Goal: Task Accomplishment & Management: Manage account settings

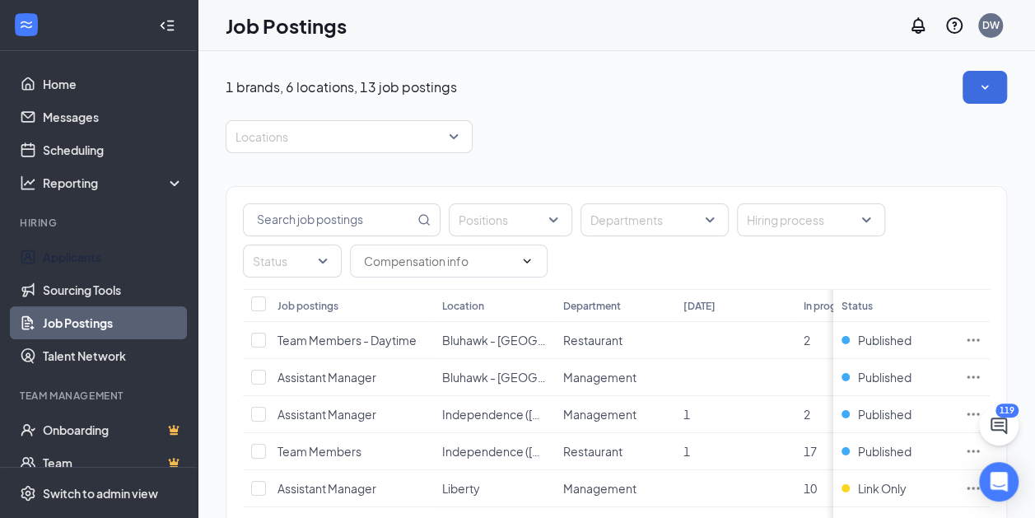
click at [71, 253] on link "Applicants" at bounding box center [113, 256] width 141 height 33
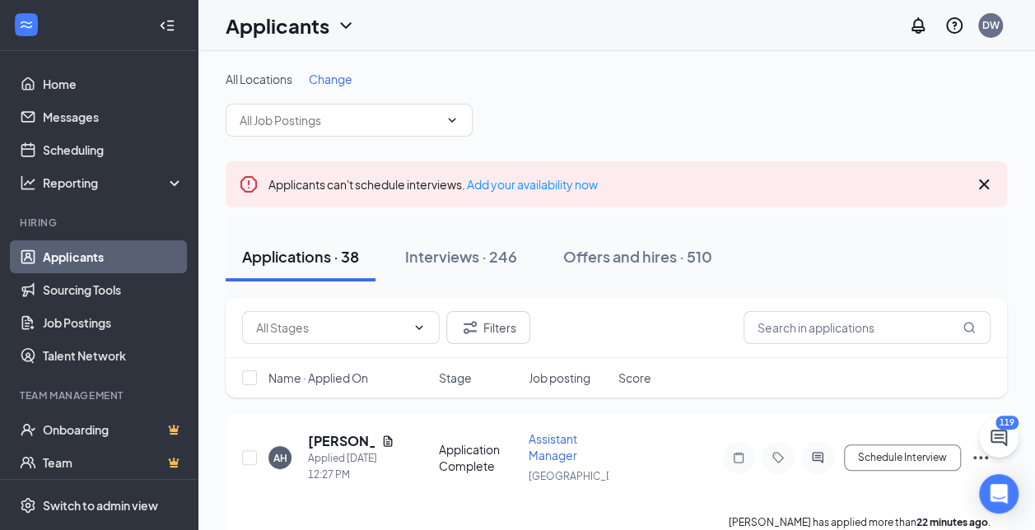
click at [348, 22] on icon "ChevronDown" at bounding box center [346, 26] width 20 height 20
click at [510, 96] on div "All Locations Change" at bounding box center [617, 104] width 782 height 66
click at [283, 110] on span at bounding box center [349, 120] width 247 height 33
click at [280, 120] on input "text" at bounding box center [339, 120] width 199 height 18
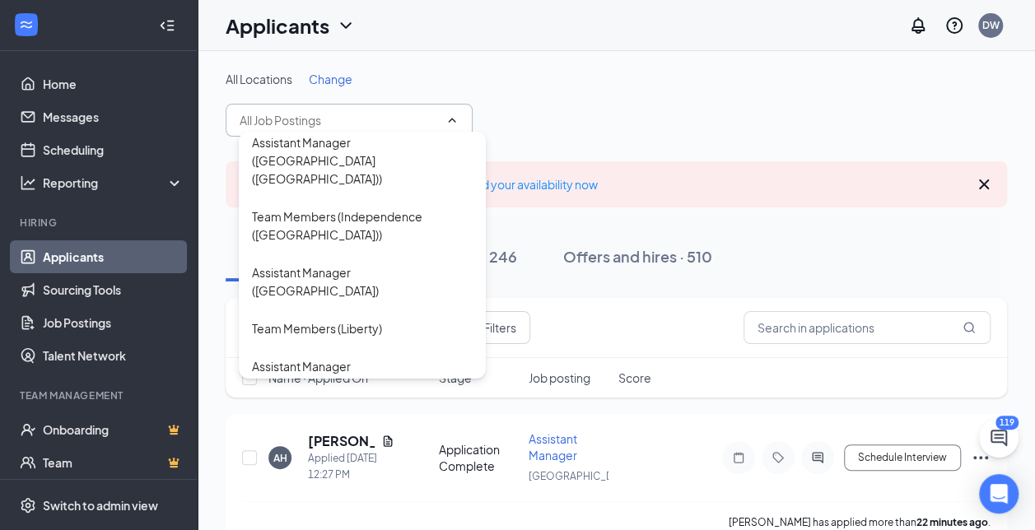
scroll to position [165, 0]
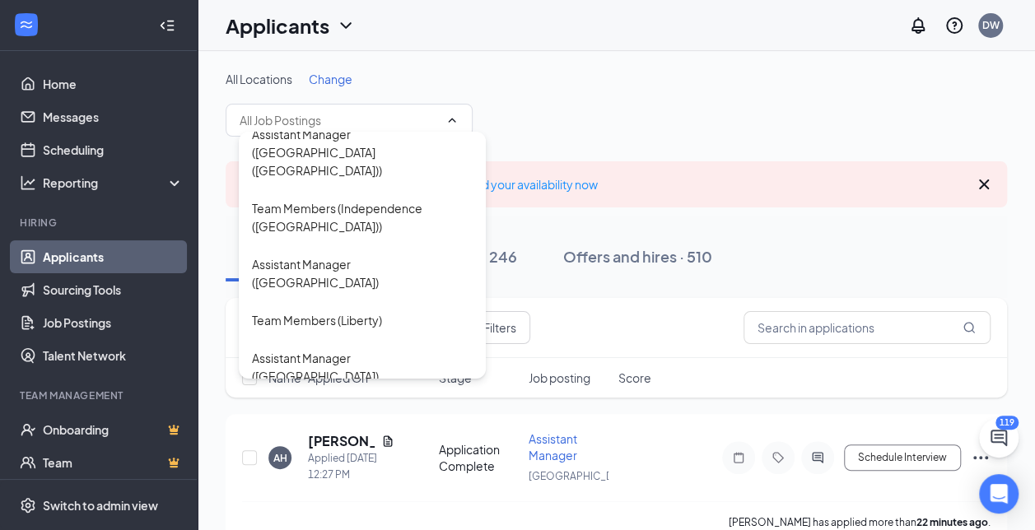
click at [301, 349] on div "Assistant Manager ([GEOGRAPHIC_DATA])" at bounding box center [362, 367] width 221 height 36
type input "Assistant Manager ([GEOGRAPHIC_DATA])"
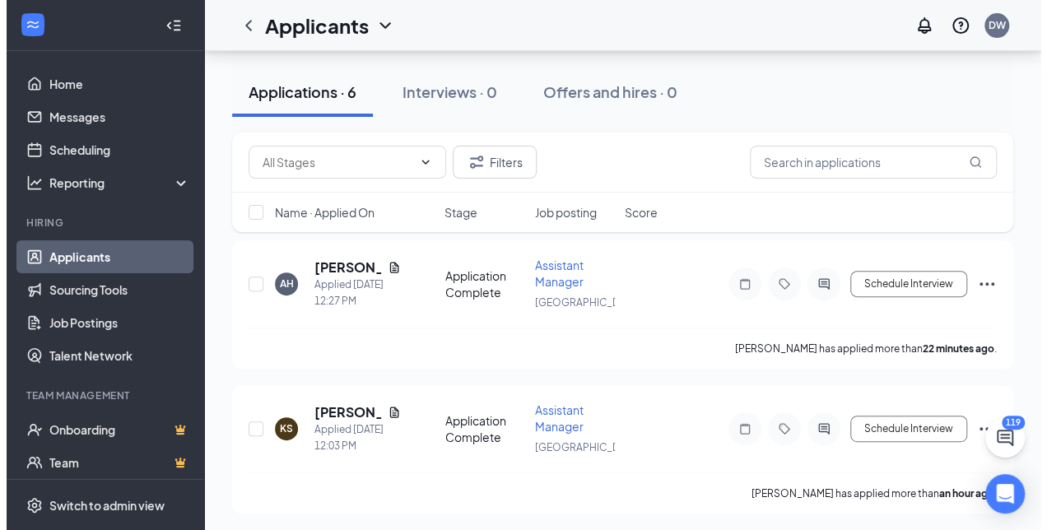
scroll to position [165, 0]
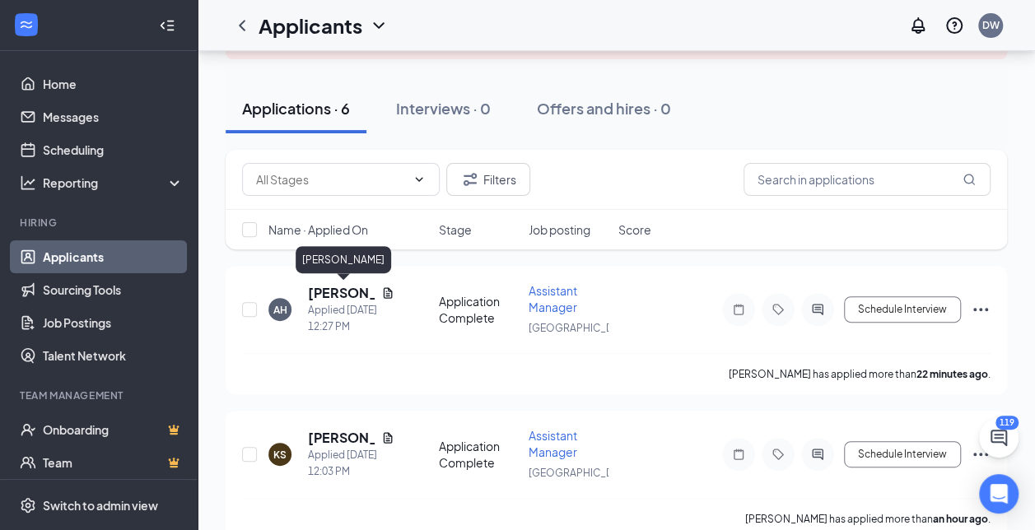
click at [331, 287] on h5 "[PERSON_NAME]" at bounding box center [341, 293] width 67 height 18
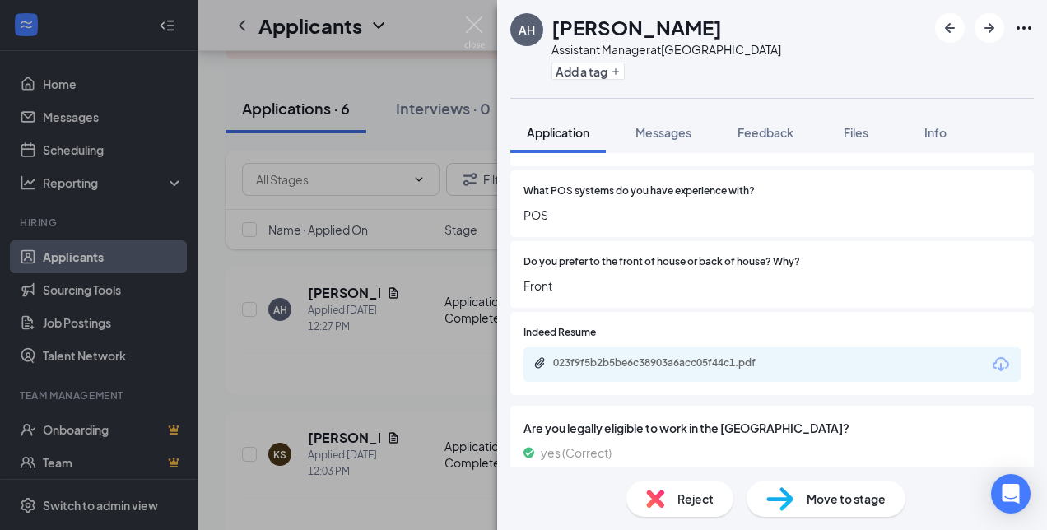
scroll to position [576, 0]
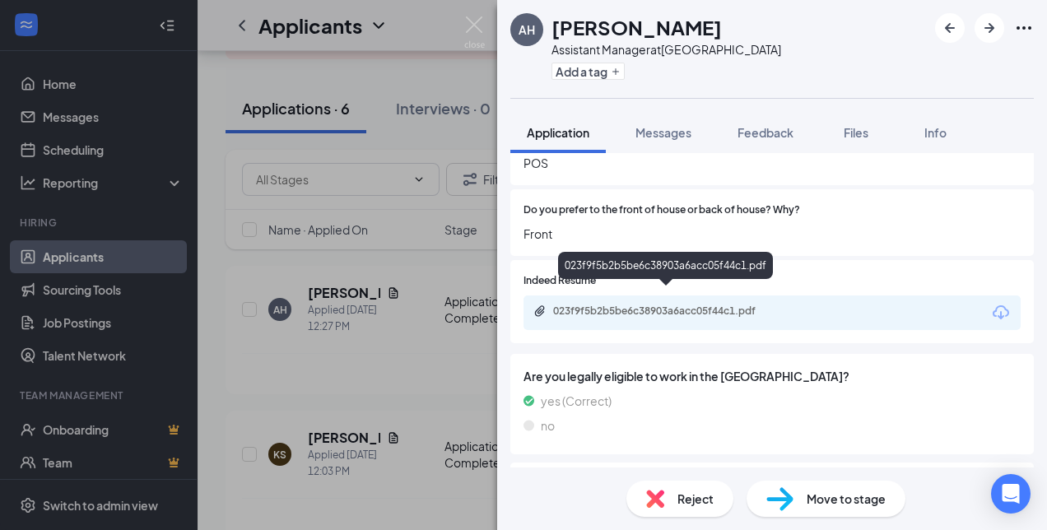
click at [629, 305] on div "023f9f5b2b5be6c38903a6acc05f44c1.pdf" at bounding box center [668, 311] width 231 height 13
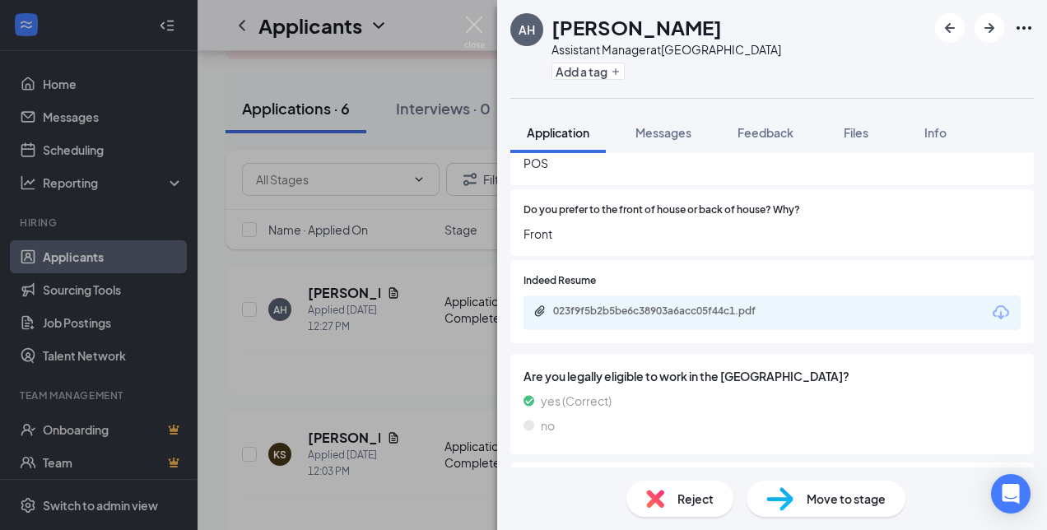
click at [688, 499] on span "Reject" at bounding box center [696, 499] width 36 height 18
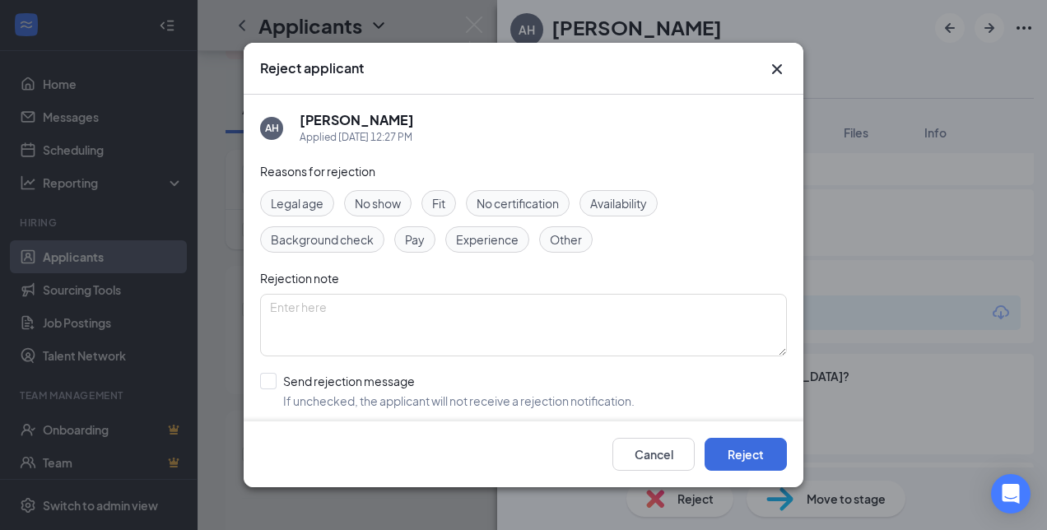
click at [545, 237] on div "Other" at bounding box center [566, 239] width 54 height 26
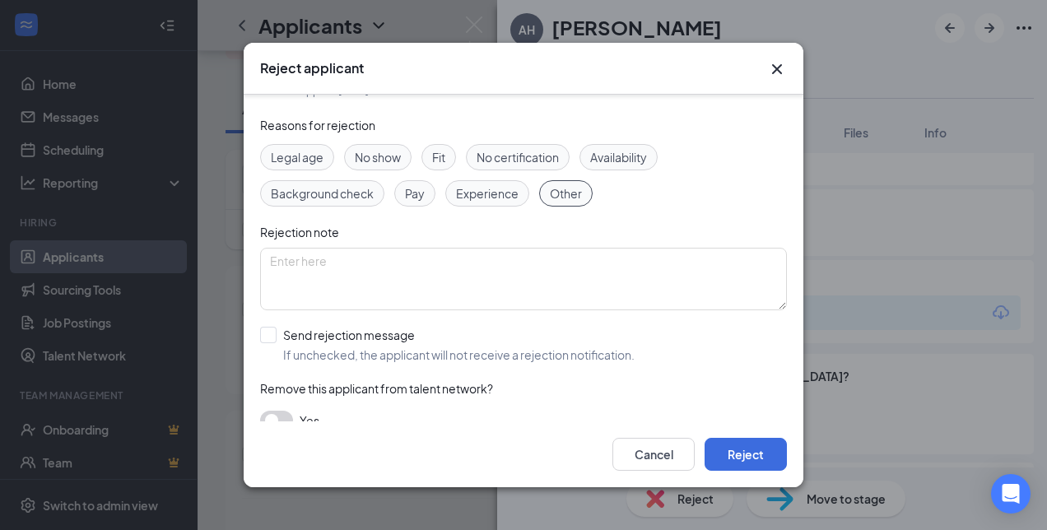
scroll to position [69, 0]
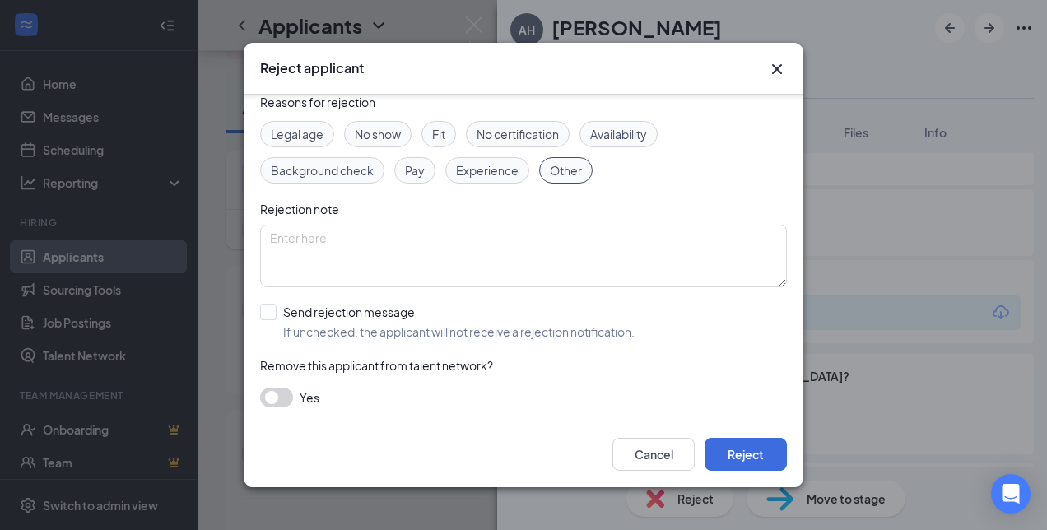
drag, startPoint x: 264, startPoint y: 311, endPoint x: 272, endPoint y: 316, distance: 8.9
click at [264, 312] on input "Send rejection message If unchecked, the applicant will not receive a rejection…" at bounding box center [447, 322] width 375 height 36
checkbox input "true"
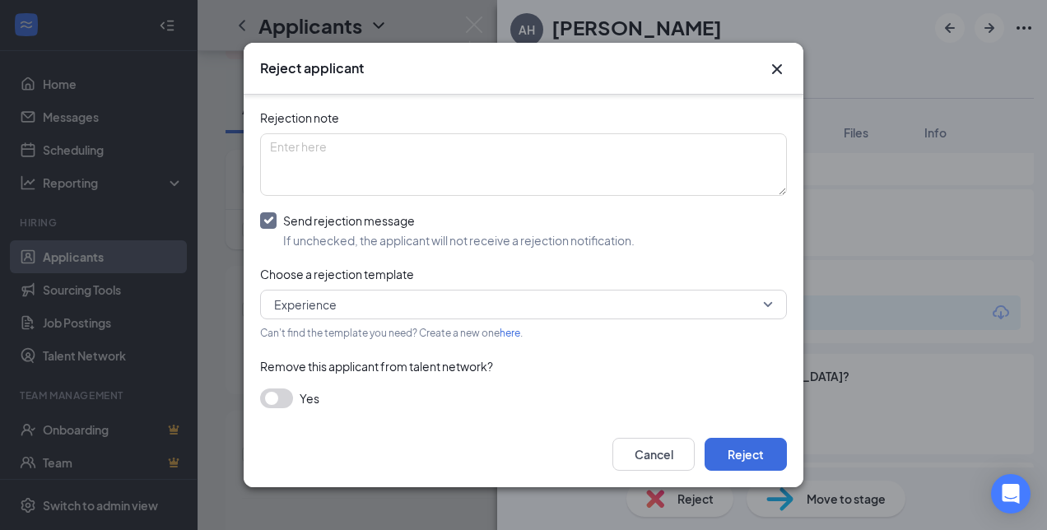
scroll to position [161, 0]
click at [387, 305] on span "Experience" at bounding box center [516, 304] width 484 height 25
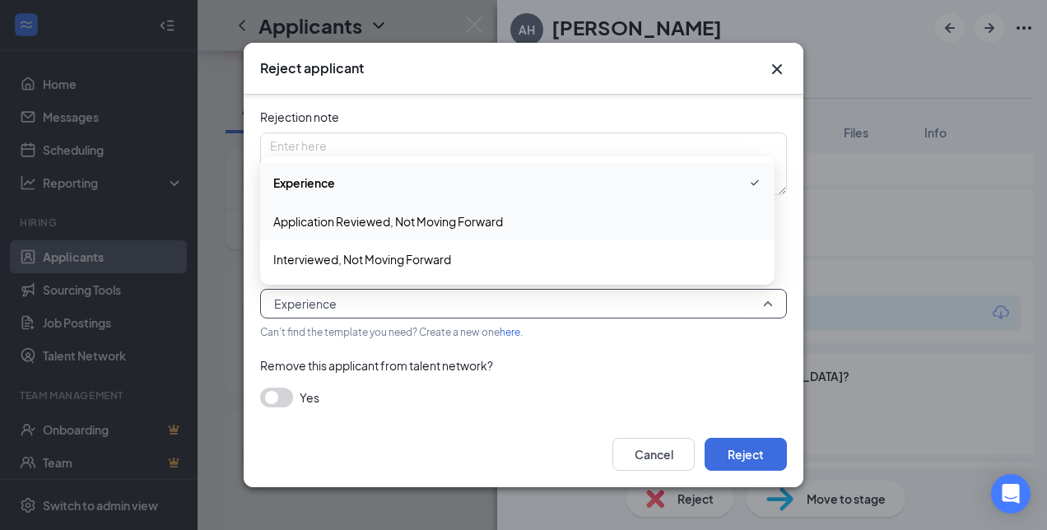
click at [357, 222] on span "Application Reviewed, Not Moving Forward" at bounding box center [388, 221] width 230 height 18
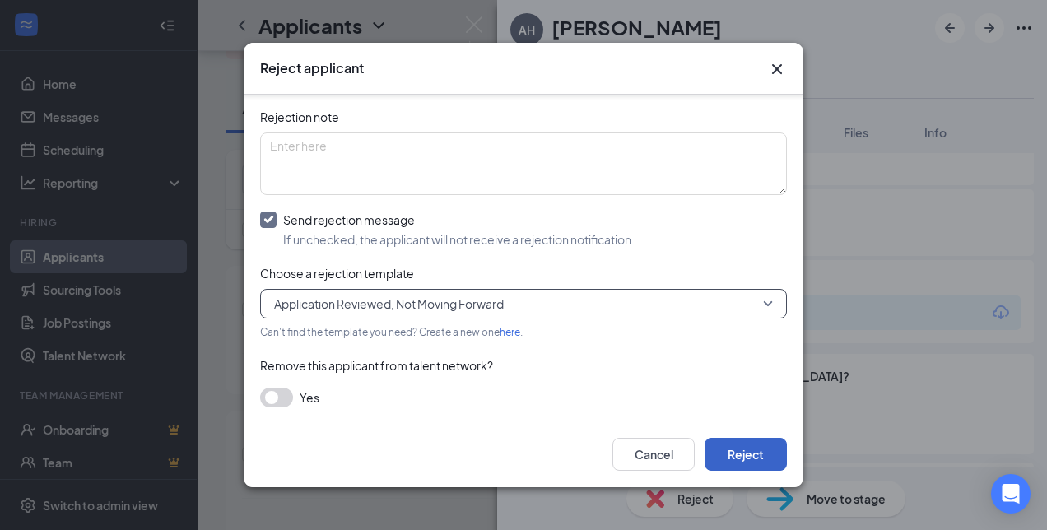
click at [746, 456] on button "Reject" at bounding box center [746, 454] width 82 height 33
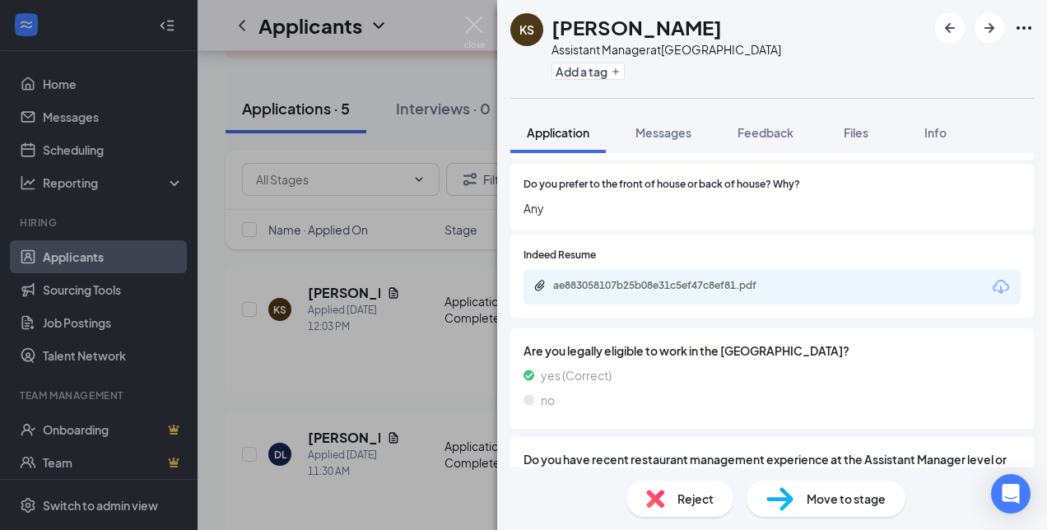
scroll to position [659, 0]
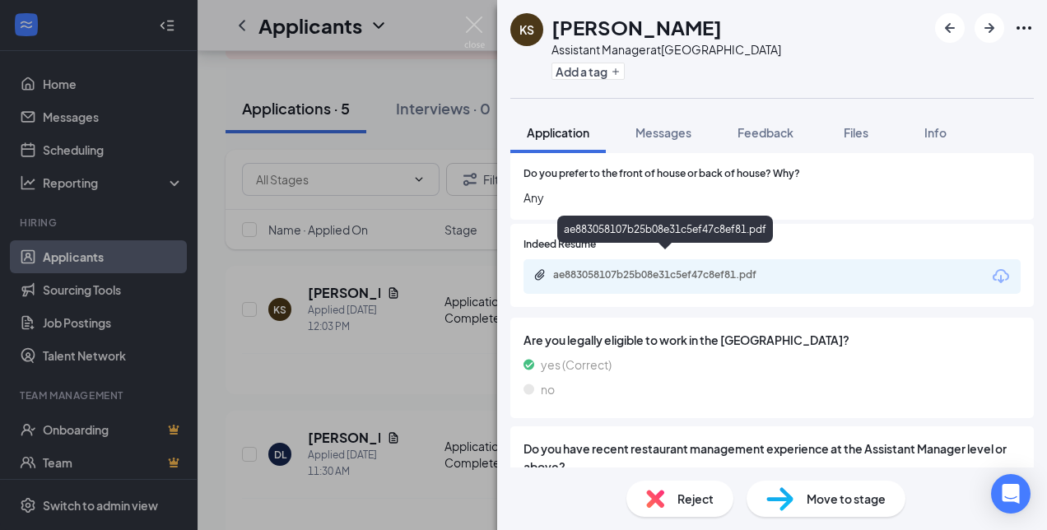
click at [642, 268] on div "ae883058107b25b08e31c5ef47c8ef81.pdf" at bounding box center [668, 274] width 231 height 13
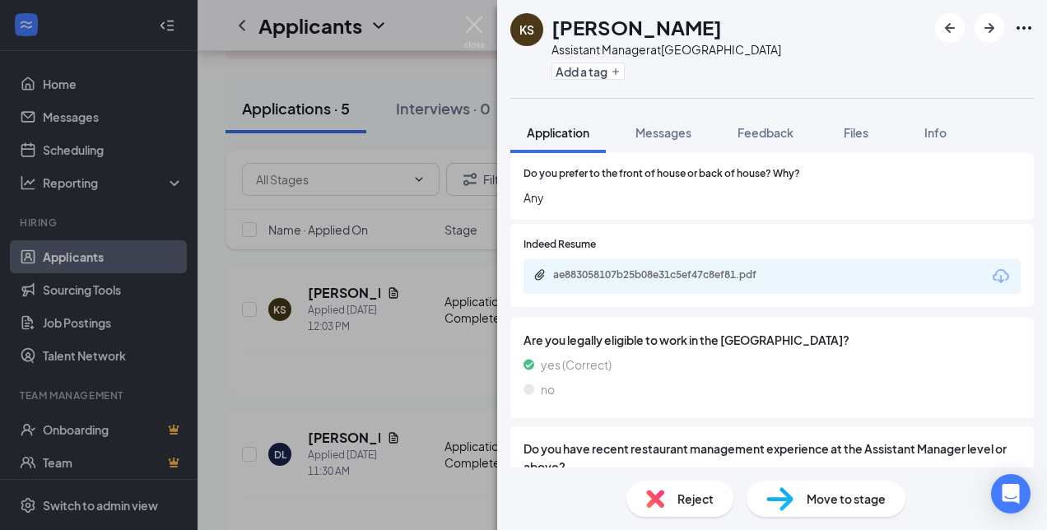
click at [669, 497] on div "Reject" at bounding box center [680, 499] width 107 height 36
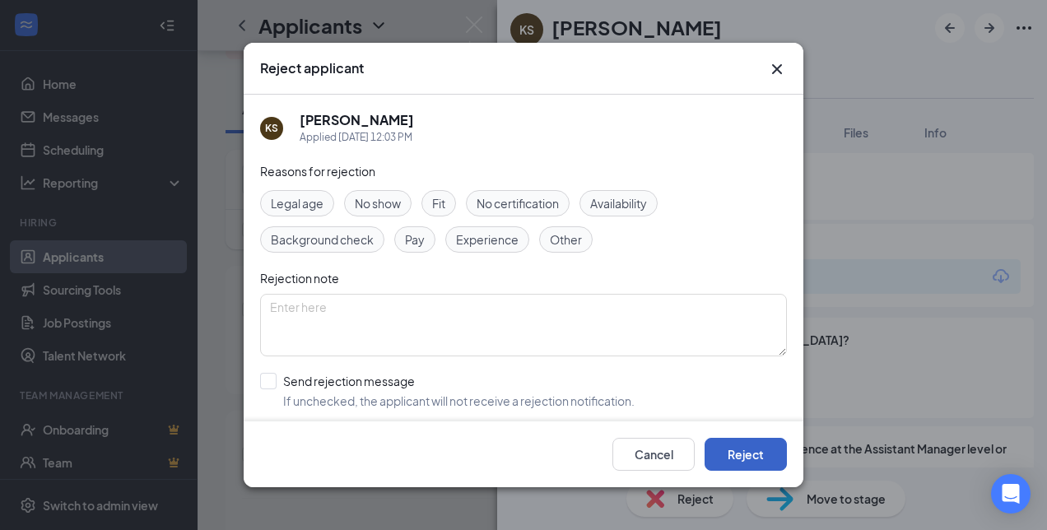
click at [751, 452] on button "Reject" at bounding box center [746, 454] width 82 height 33
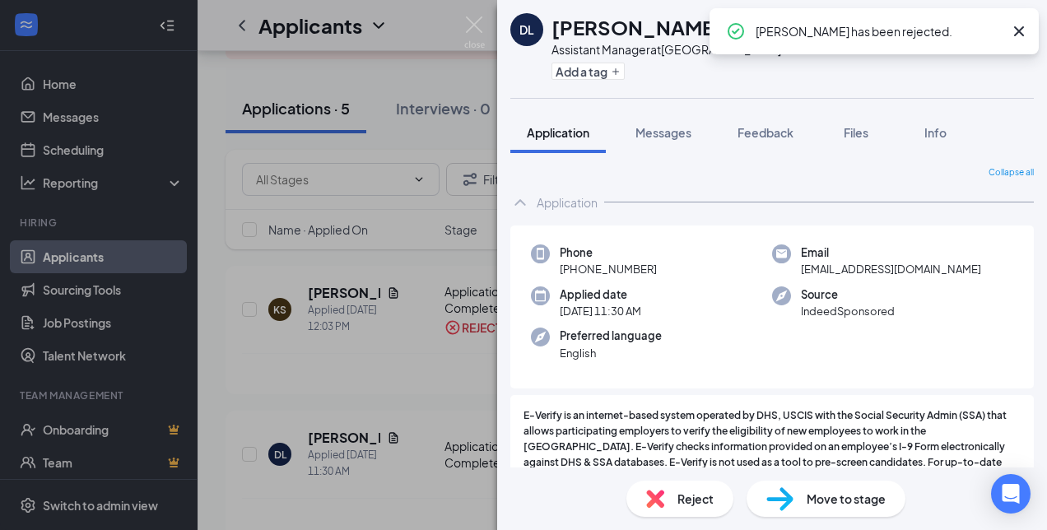
scroll to position [412, 0]
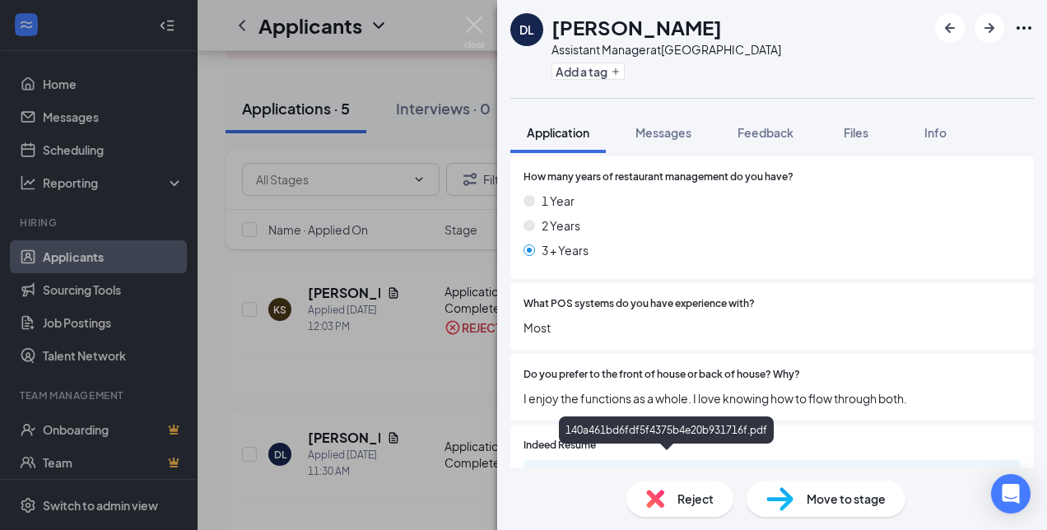
click at [624, 469] on div "140a461bd6fdf5f4375b4e20b931716f.pdf" at bounding box center [668, 475] width 231 height 13
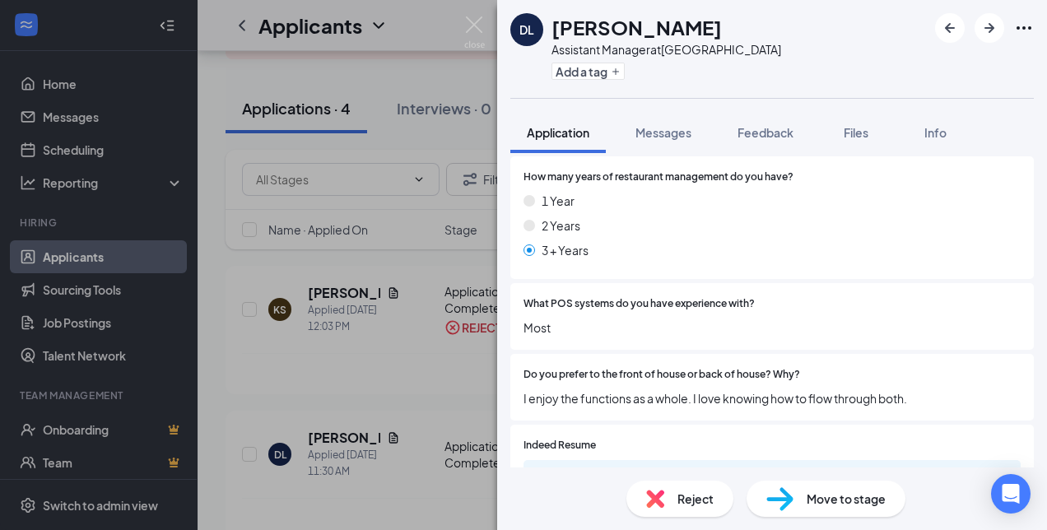
click at [688, 497] on span "Reject" at bounding box center [696, 499] width 36 height 18
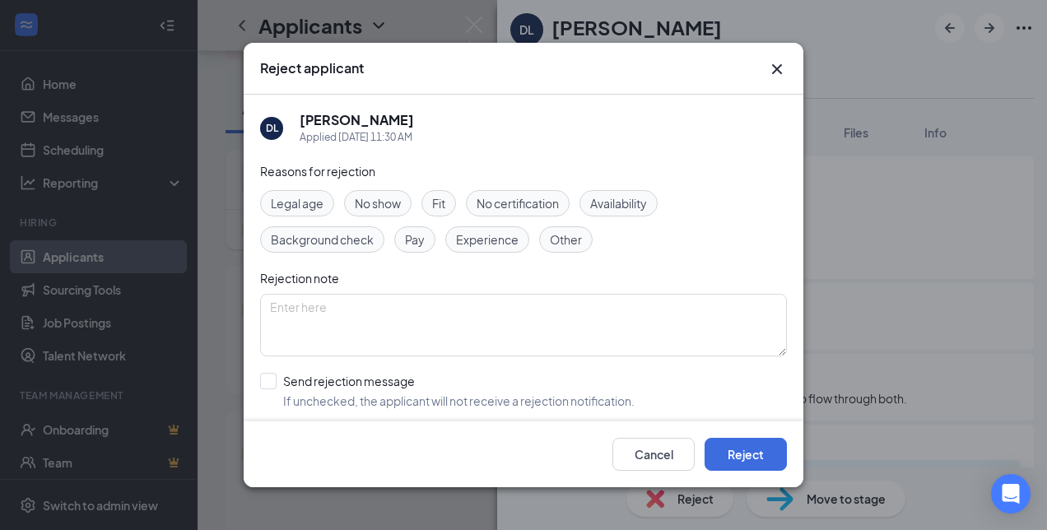
click at [562, 233] on span "Other" at bounding box center [566, 240] width 32 height 18
click at [266, 377] on input "Send rejection message If unchecked, the applicant will not receive a rejection…" at bounding box center [447, 391] width 375 height 36
checkbox input "true"
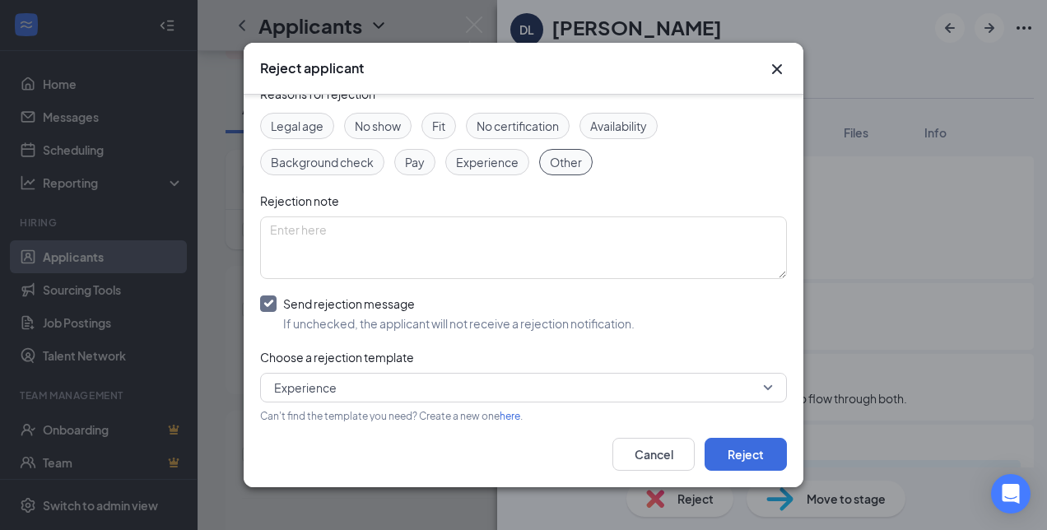
scroll to position [161, 0]
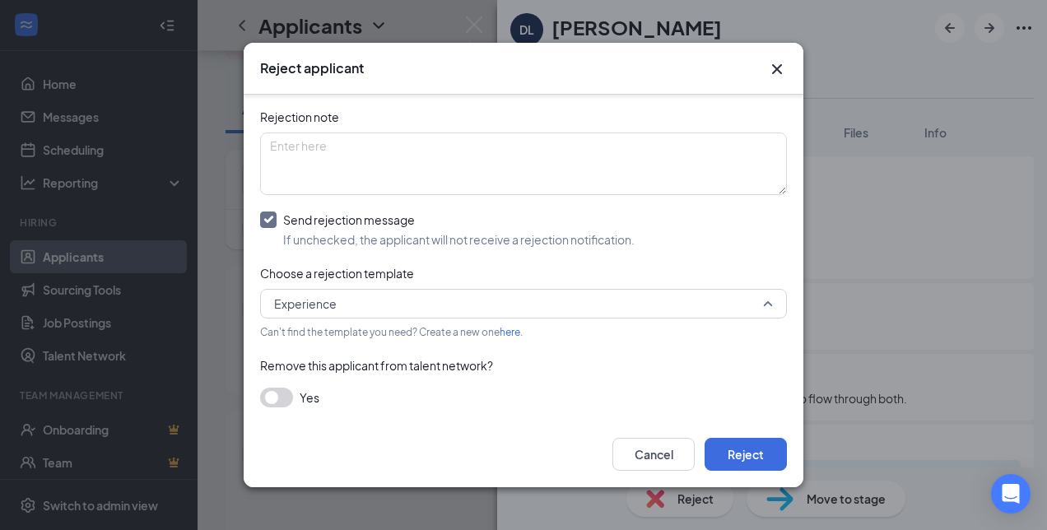
click at [754, 297] on span "Experience" at bounding box center [523, 304] width 499 height 25
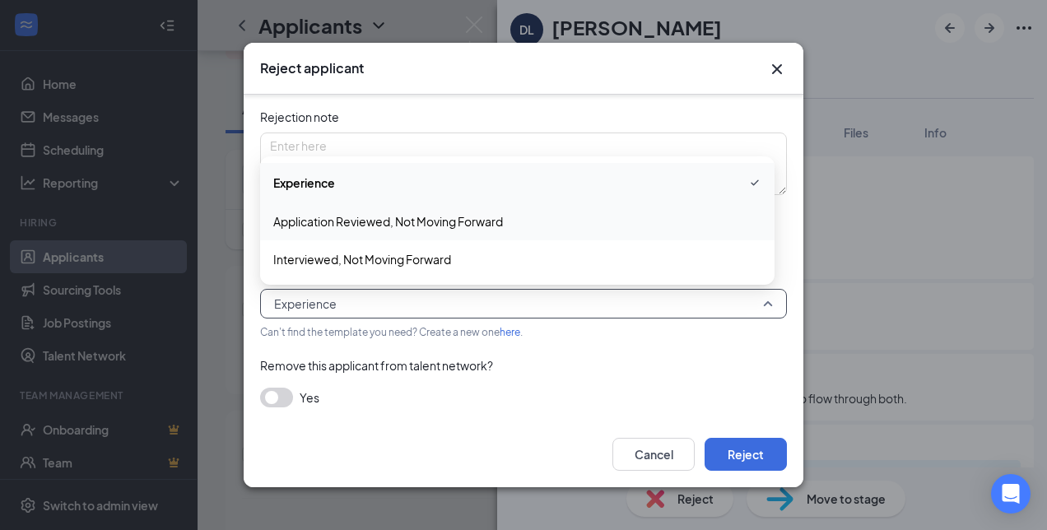
click at [384, 217] on span "Application Reviewed, Not Moving Forward" at bounding box center [388, 221] width 230 height 18
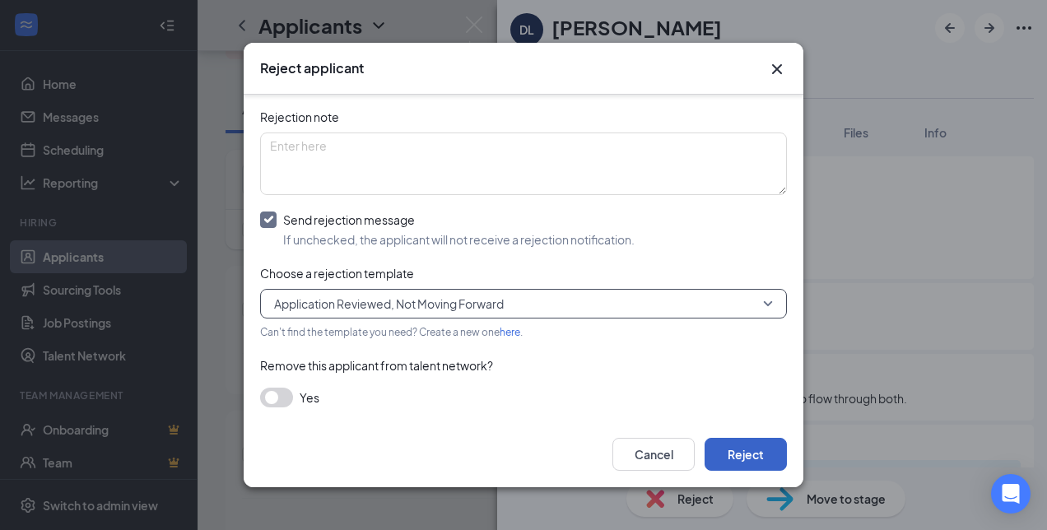
click at [754, 453] on button "Reject" at bounding box center [746, 454] width 82 height 33
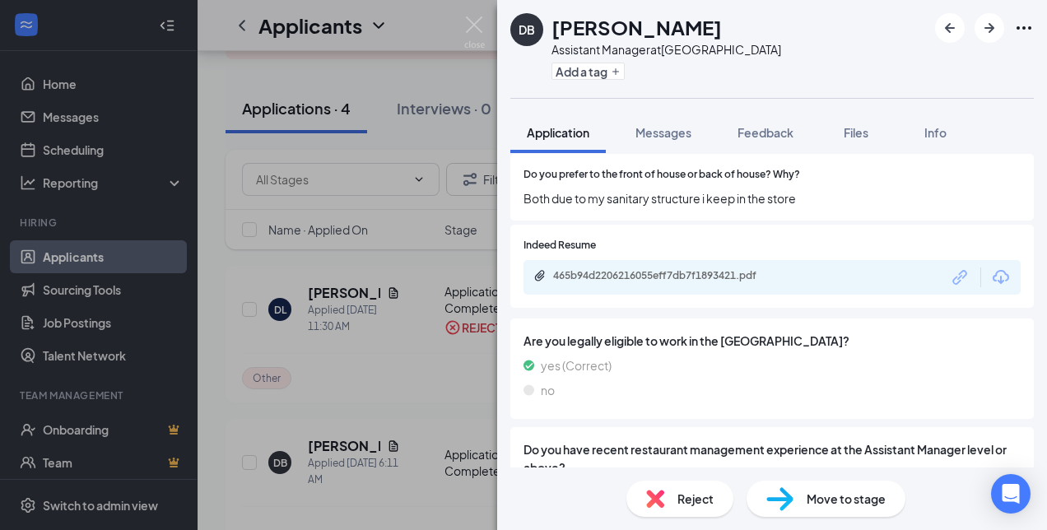
scroll to position [659, 0]
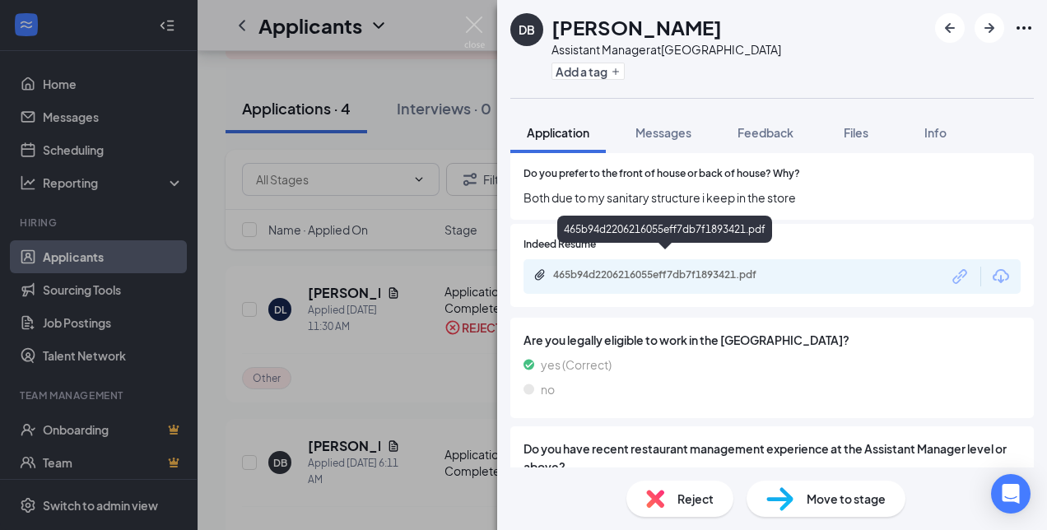
click at [629, 268] on div "465b94d2206216055eff7db7f1893421.pdf" at bounding box center [668, 274] width 231 height 13
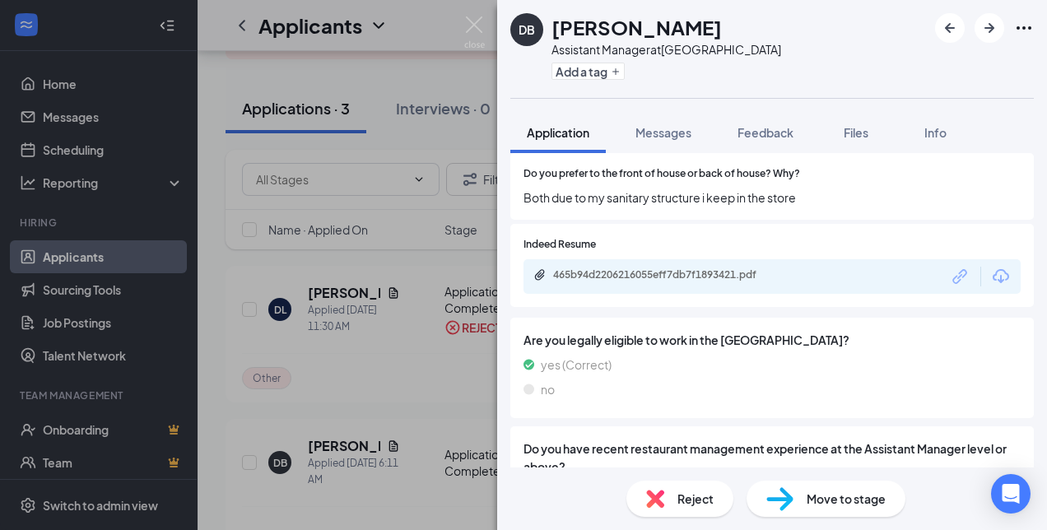
click at [682, 502] on span "Reject" at bounding box center [696, 499] width 36 height 18
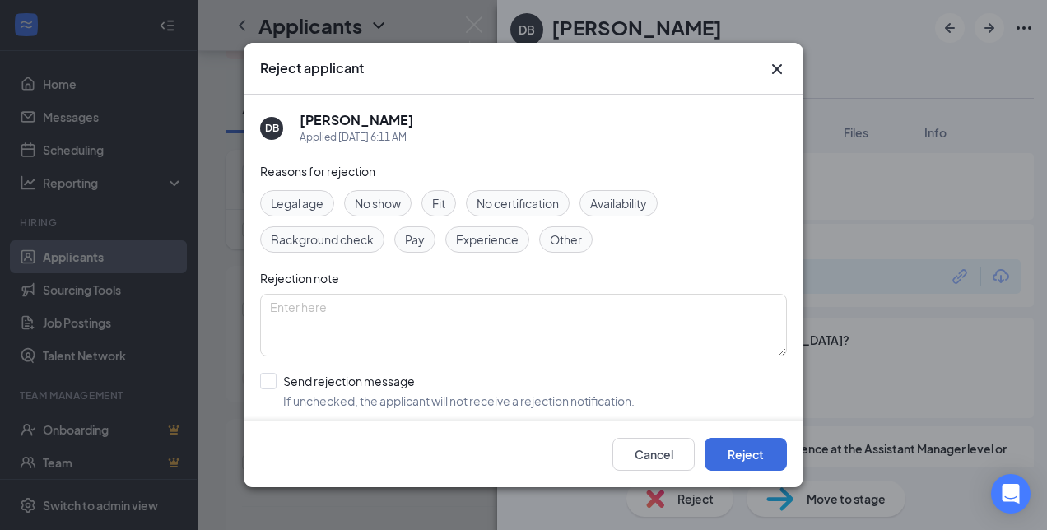
click at [562, 237] on span "Other" at bounding box center [566, 240] width 32 height 18
click at [559, 242] on span "Other" at bounding box center [566, 240] width 32 height 18
click at [275, 382] on input "Send rejection message If unchecked, the applicant will not receive a rejection…" at bounding box center [447, 391] width 375 height 36
checkbox input "true"
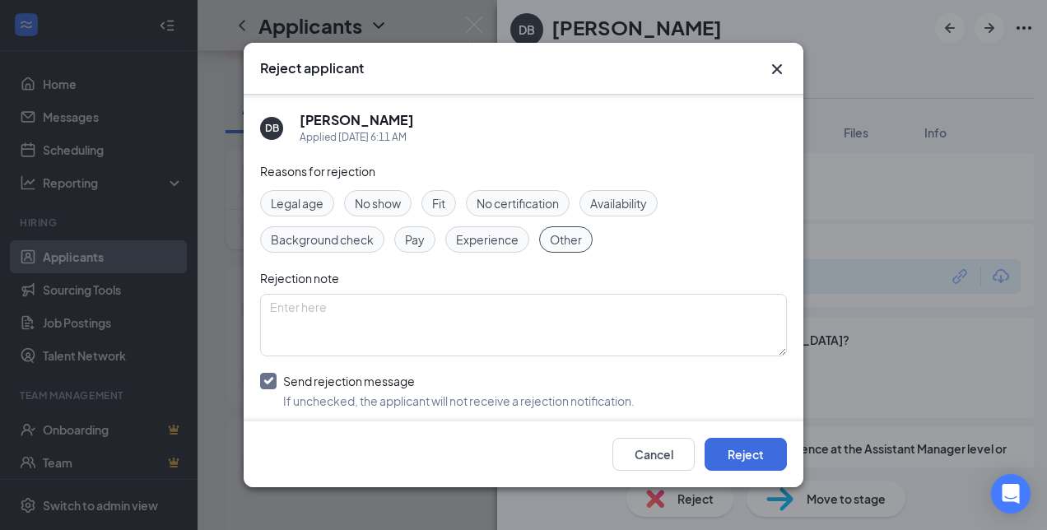
scroll to position [161, 0]
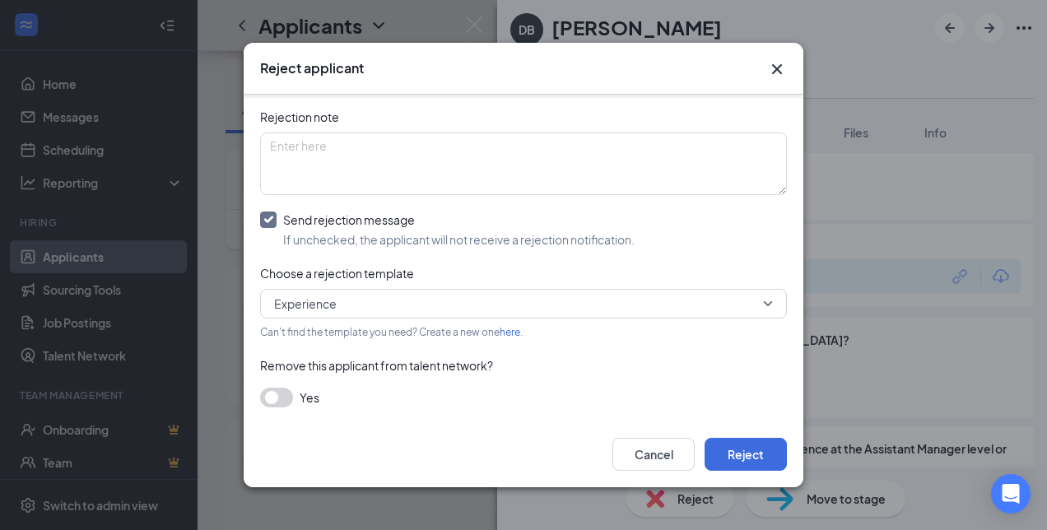
click at [387, 301] on span "Experience" at bounding box center [516, 304] width 484 height 25
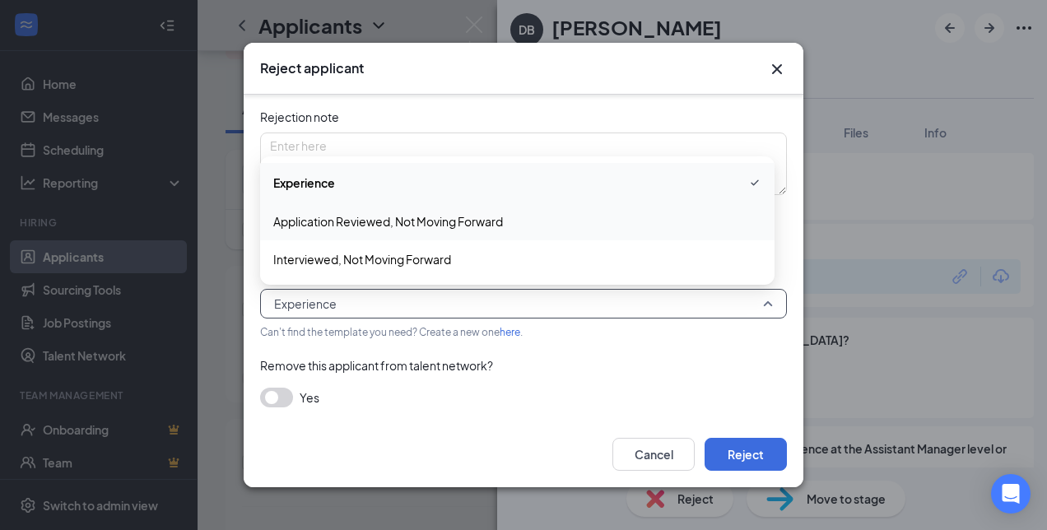
click at [380, 208] on div "Application Reviewed, Not Moving Forward" at bounding box center [517, 222] width 515 height 38
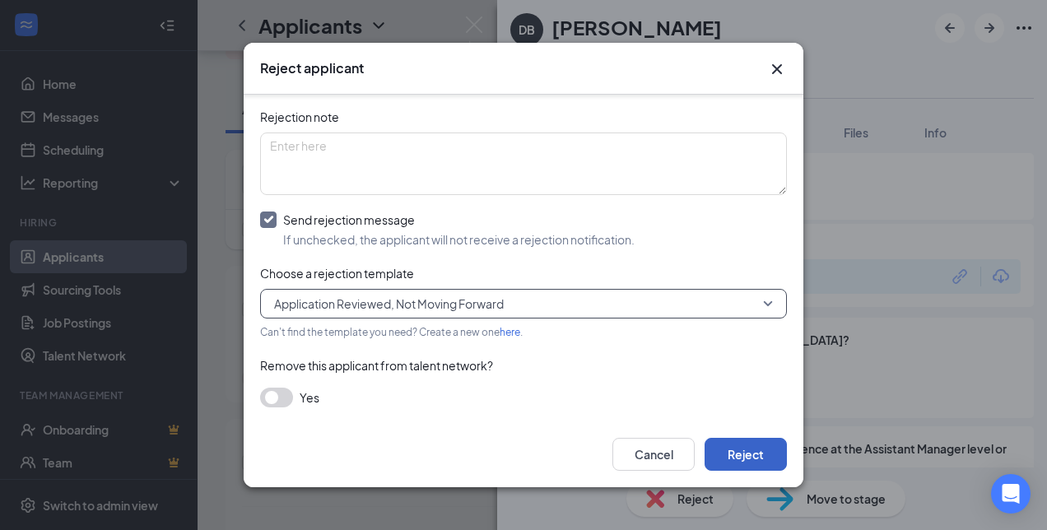
click at [740, 455] on button "Reject" at bounding box center [746, 454] width 82 height 33
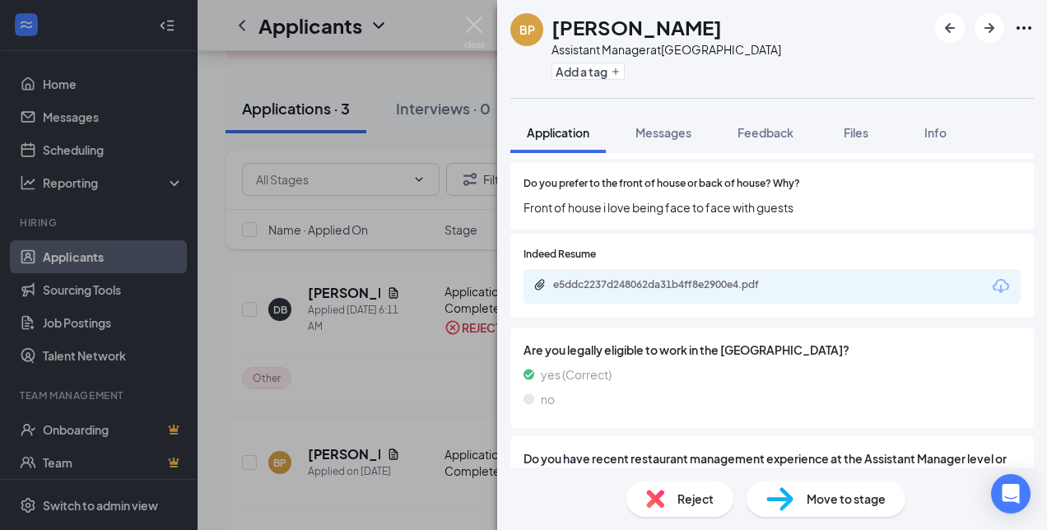
scroll to position [659, 0]
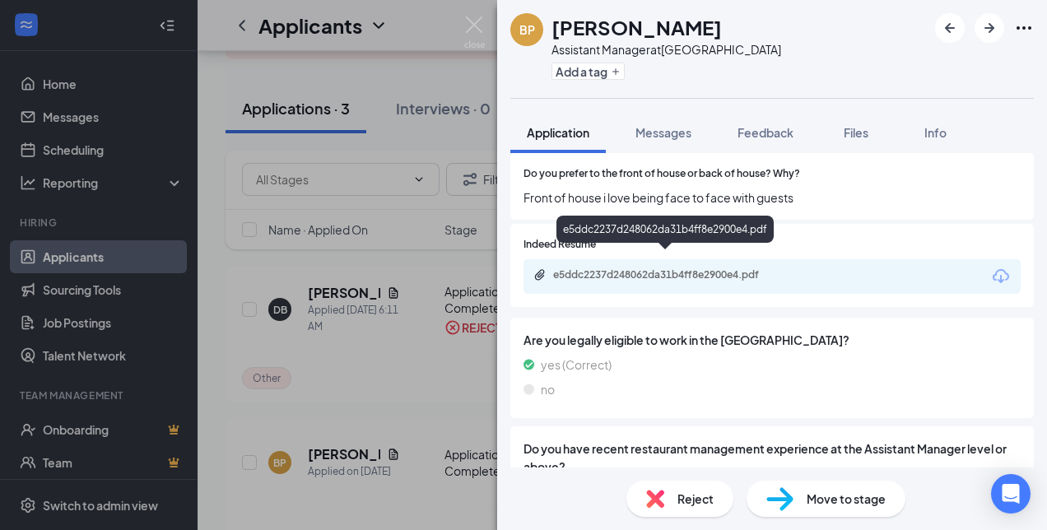
click at [612, 268] on div "e5ddc2237d248062da31b4ff8e2900e4.pdf" at bounding box center [668, 274] width 231 height 13
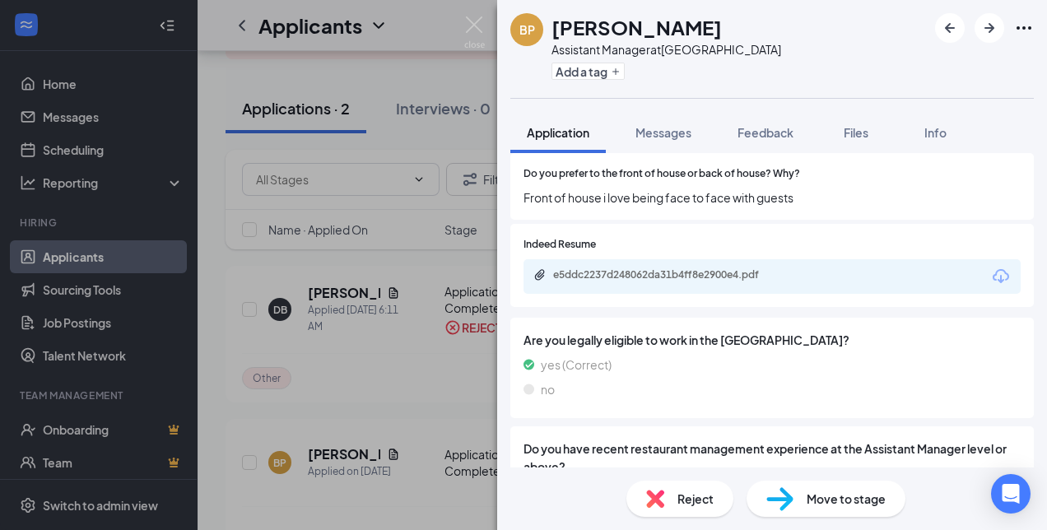
click at [690, 506] on span "Reject" at bounding box center [696, 499] width 36 height 18
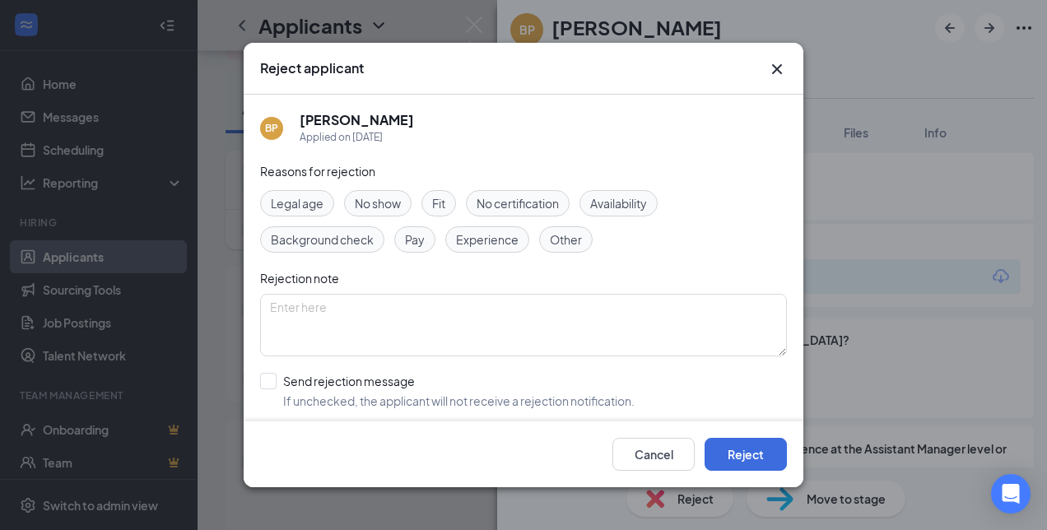
click at [576, 235] on span "Other" at bounding box center [566, 240] width 32 height 18
click at [267, 379] on input "Send rejection message If unchecked, the applicant will not receive a rejection…" at bounding box center [447, 391] width 375 height 36
checkbox input "true"
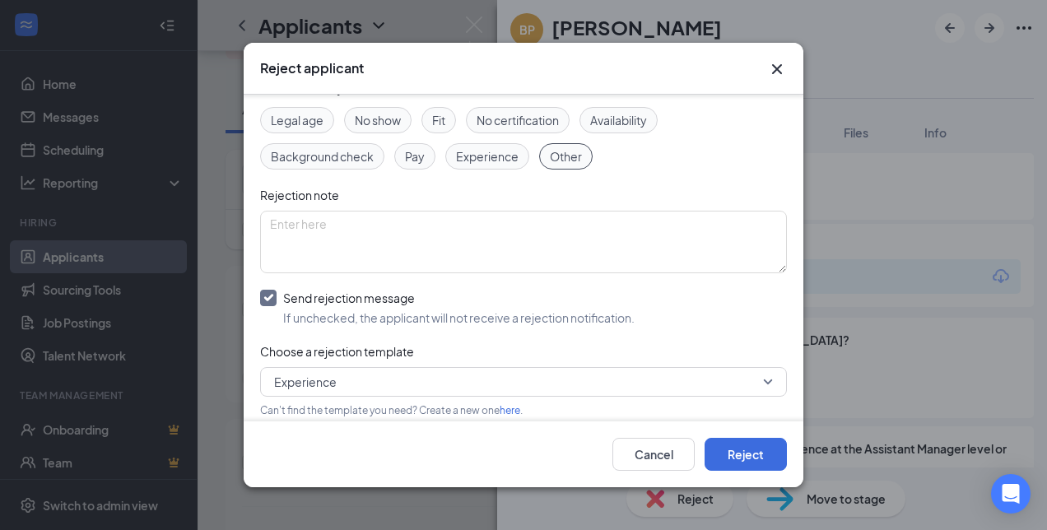
scroll to position [161, 0]
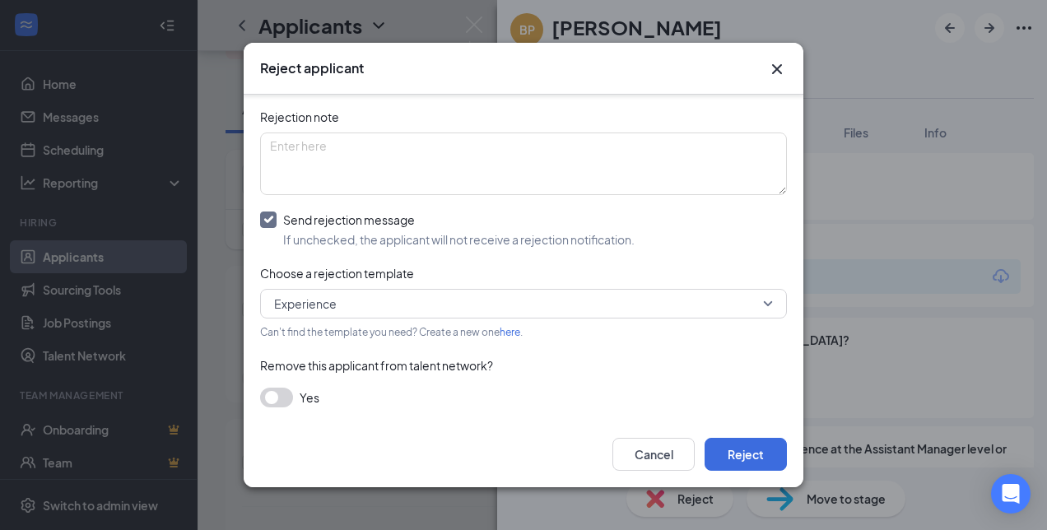
click at [413, 303] on span "Experience" at bounding box center [516, 304] width 484 height 25
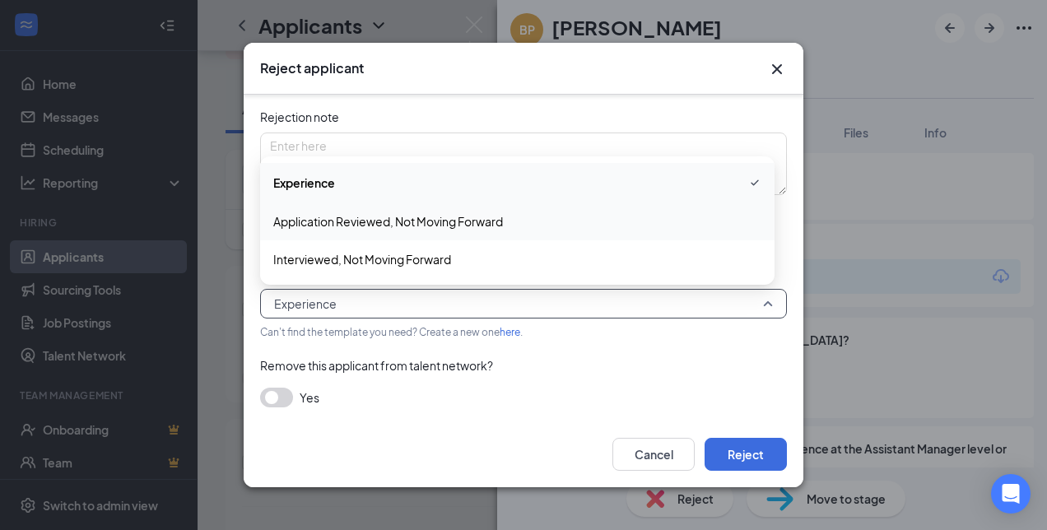
click at [408, 221] on span "Application Reviewed, Not Moving Forward" at bounding box center [388, 221] width 230 height 18
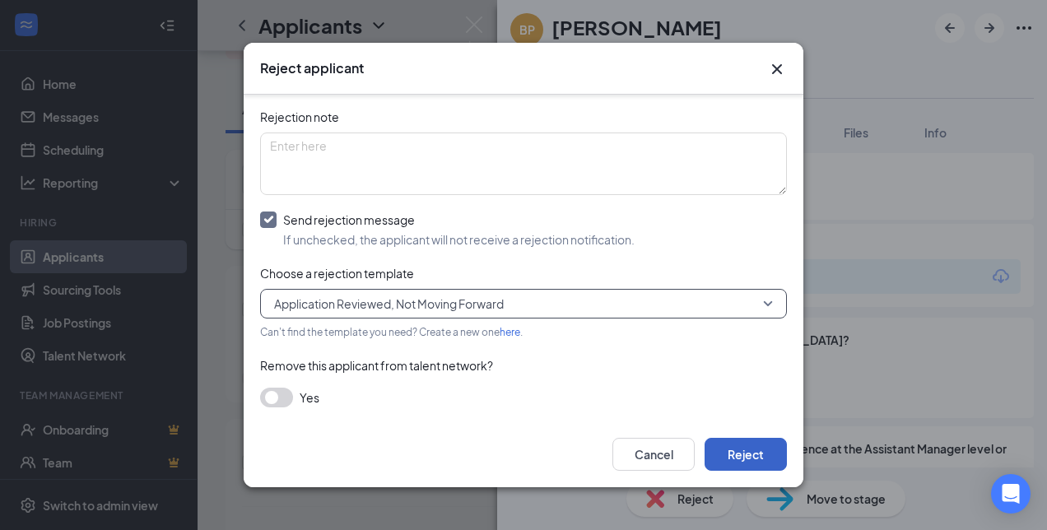
click at [749, 456] on button "Reject" at bounding box center [746, 454] width 82 height 33
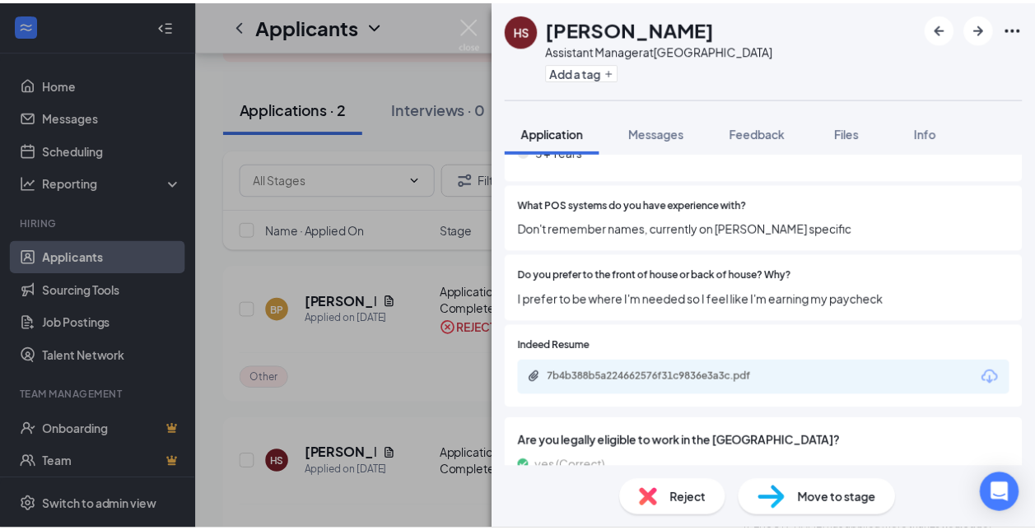
scroll to position [576, 0]
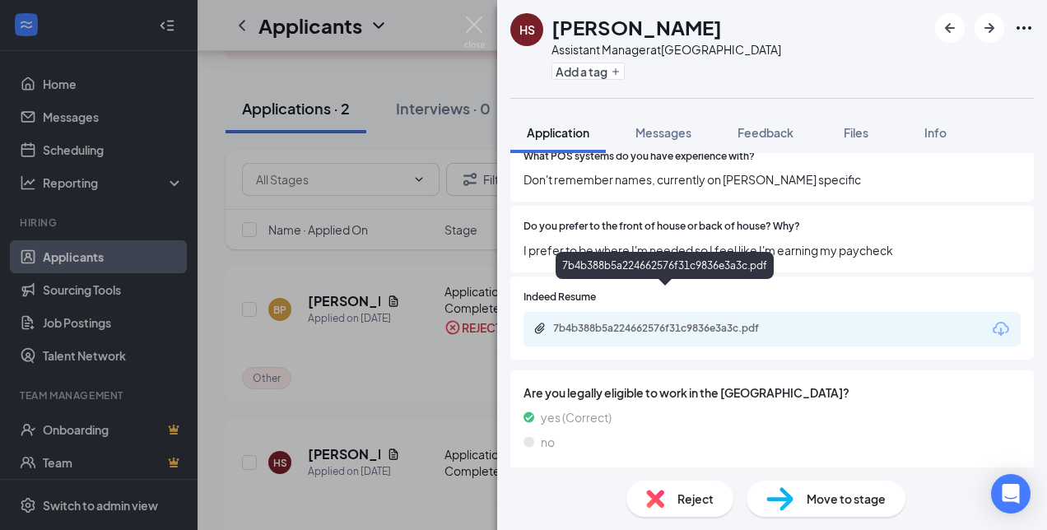
click at [624, 322] on div "7b4b388b5a224662576f31c9836e3a3c.pdf" at bounding box center [668, 328] width 231 height 13
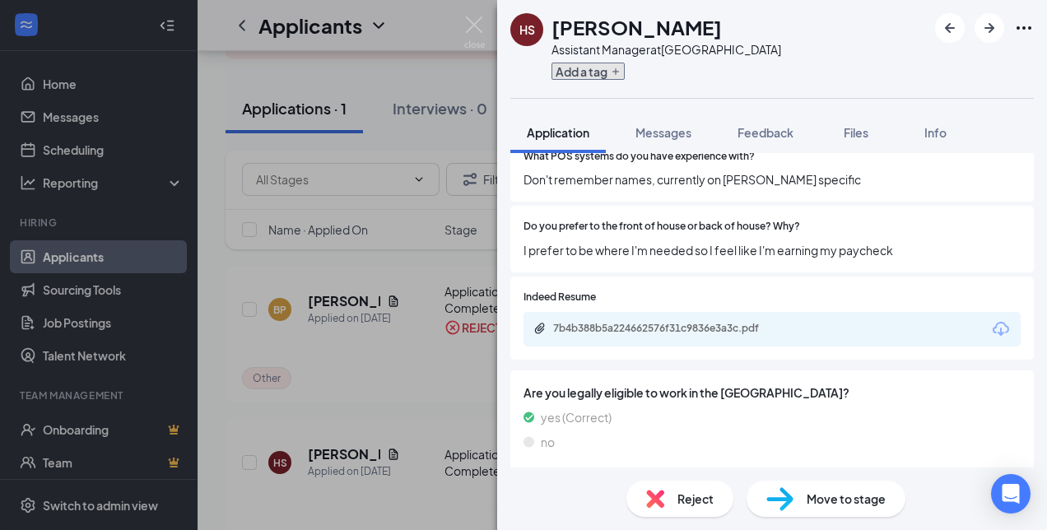
click at [617, 72] on icon "Plus" at bounding box center [616, 72] width 10 height 10
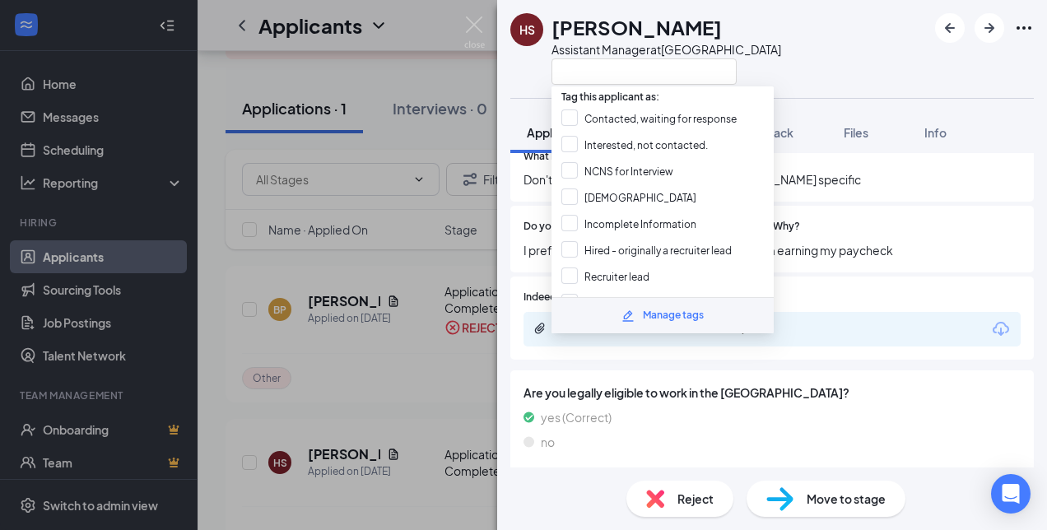
click at [621, 142] on input "Interested, not contacted." at bounding box center [635, 145] width 147 height 18
checkbox input "true"
click at [445, 116] on div "[PERSON_NAME] Assistant Manager at [GEOGRAPHIC_DATA] Application Messages Feedb…" at bounding box center [523, 265] width 1047 height 530
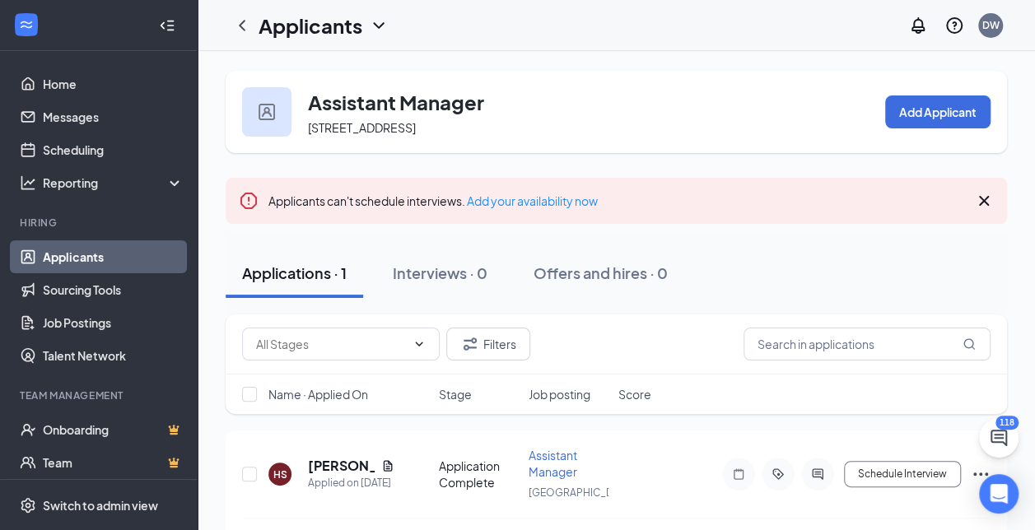
scroll to position [54, 0]
